Goal: Navigation & Orientation: Find specific page/section

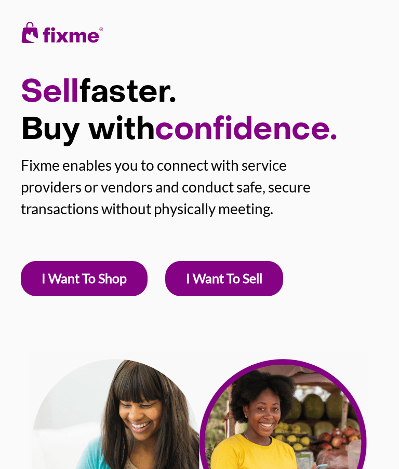
click at [68, 269] on link "I Want To Shop" at bounding box center [84, 278] width 127 height 35
click at [48, 280] on link "I Want To Shop" at bounding box center [84, 278] width 127 height 35
click at [53, 265] on link "I Want To Shop" at bounding box center [84, 278] width 127 height 35
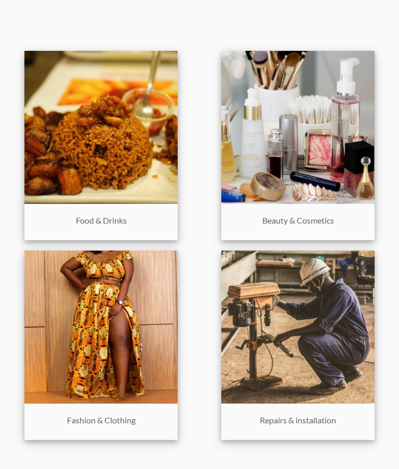
scroll to position [926, 0]
click at [324, 424] on p "Repairs & installation" at bounding box center [297, 418] width 143 height 18
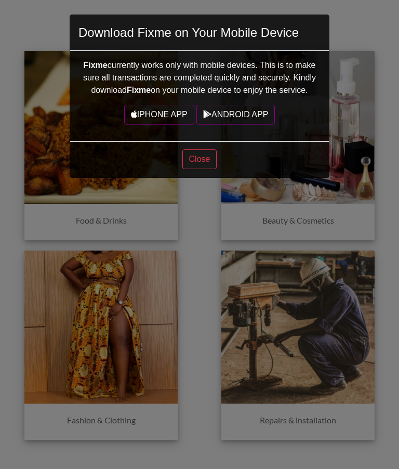
click at [140, 99] on div "Fixme currently works only with mobile devices. This is to make sure all transa…" at bounding box center [199, 96] width 259 height 90
click at [143, 110] on link "IPHONE APP" at bounding box center [159, 115] width 70 height 20
click at [34, 40] on div "Download Fixme on Your Mobile Device Fixme currently works only with mobile dev…" at bounding box center [199, 234] width 399 height 469
click at [362, 224] on div "Download Fixme on Your Mobile Device Fixme currently works only with mobile dev…" at bounding box center [199, 234] width 399 height 469
click at [286, 440] on div "Download Fixme on Your Mobile Device Fixme currently works only with mobile dev…" at bounding box center [199, 234] width 399 height 469
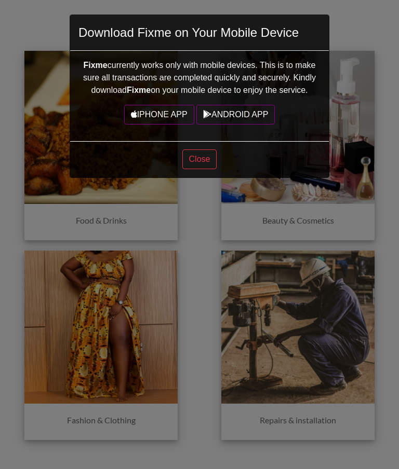
click at [317, 374] on div "Download Fixme on Your Mobile Device Fixme currently works only with mobile dev…" at bounding box center [199, 234] width 399 height 469
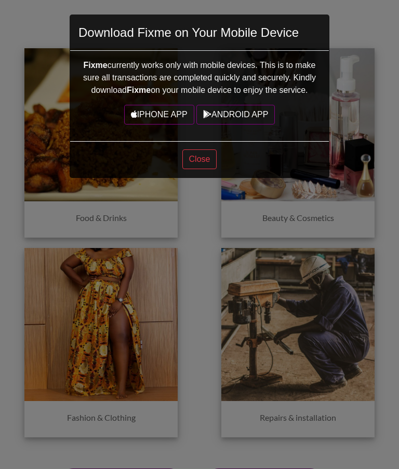
click at [210, 157] on button "Close" at bounding box center [199, 160] width 35 height 20
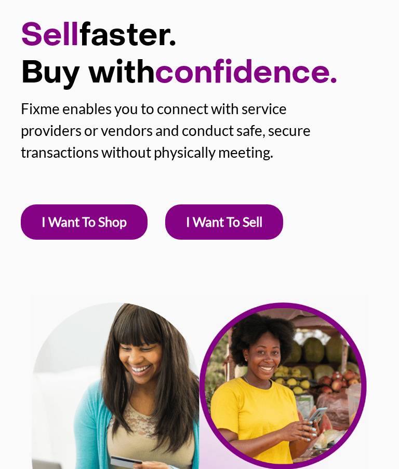
scroll to position [0, 0]
